Goal: Task Accomplishment & Management: Manage account settings

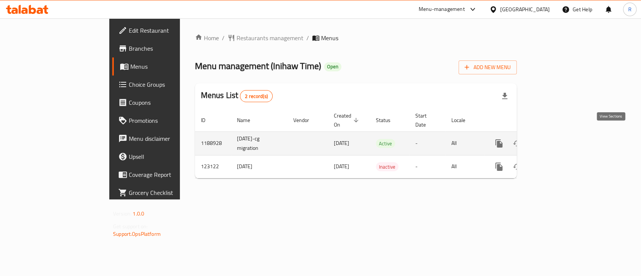
click at [557, 140] on icon "enhanced table" at bounding box center [553, 143] width 7 height 7
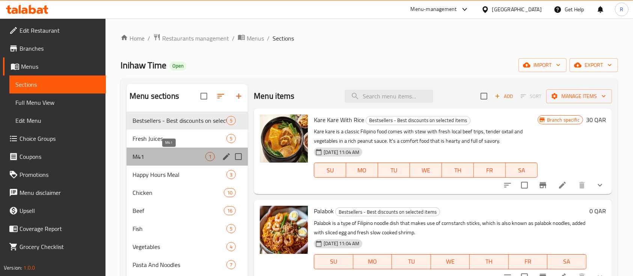
click at [174, 155] on span "M41" at bounding box center [169, 156] width 73 height 9
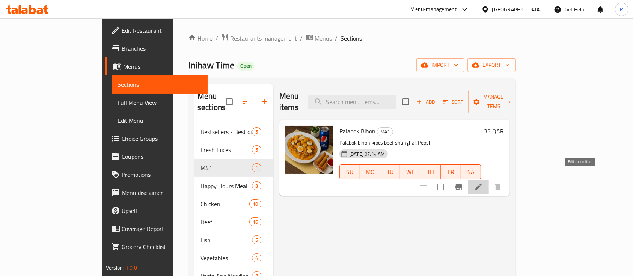
click at [483, 183] on icon at bounding box center [478, 187] width 9 height 9
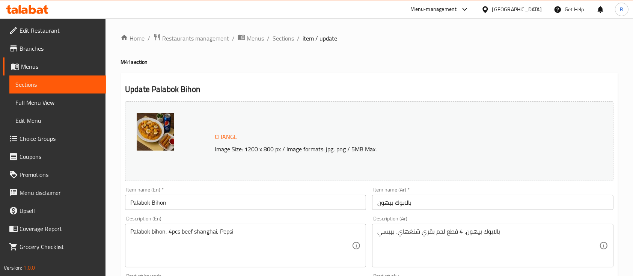
click at [193, 206] on input "Palabok Bihon" at bounding box center [245, 202] width 241 height 15
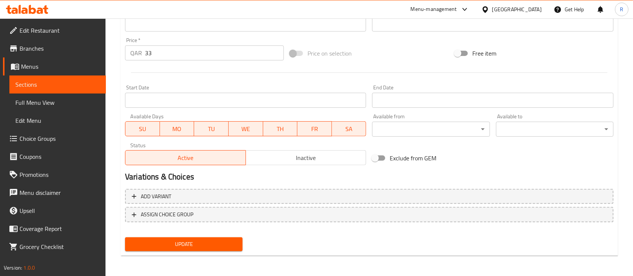
scroll to position [265, 0]
type input "Palabok Bihon Meal"
click at [203, 245] on span "Update" at bounding box center [184, 243] width 106 height 9
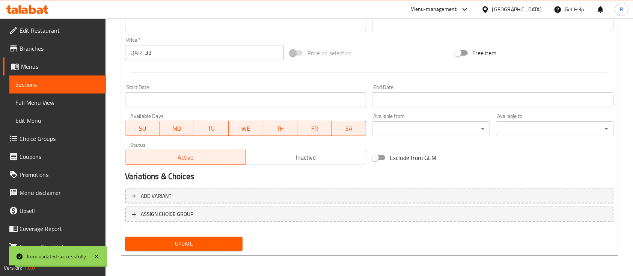
scroll to position [0, 0]
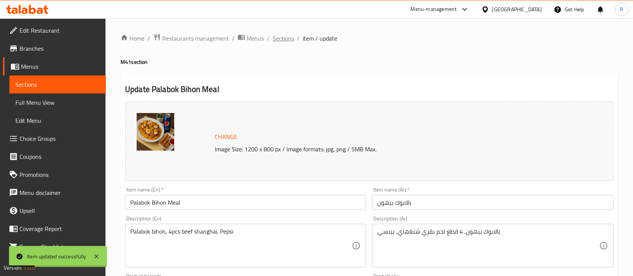
click at [278, 41] on span "Sections" at bounding box center [283, 38] width 21 height 9
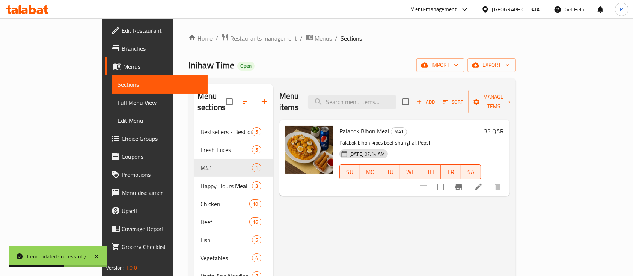
click at [470, 9] on icon at bounding box center [465, 9] width 9 height 9
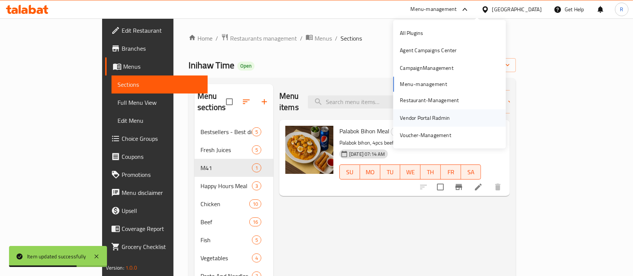
click at [412, 116] on div "Vendor Portal Radmin" at bounding box center [425, 118] width 50 height 8
